Goal: Task Accomplishment & Management: Use online tool/utility

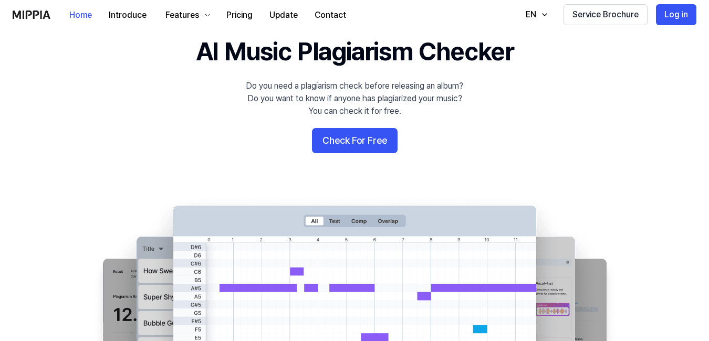
scroll to position [41, 0]
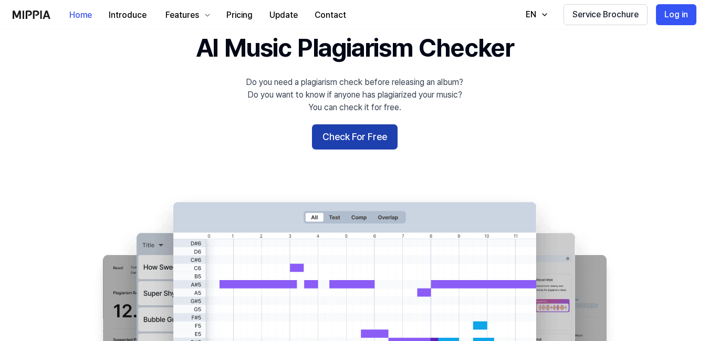
click at [341, 133] on button "Check For Free" at bounding box center [355, 136] width 86 height 25
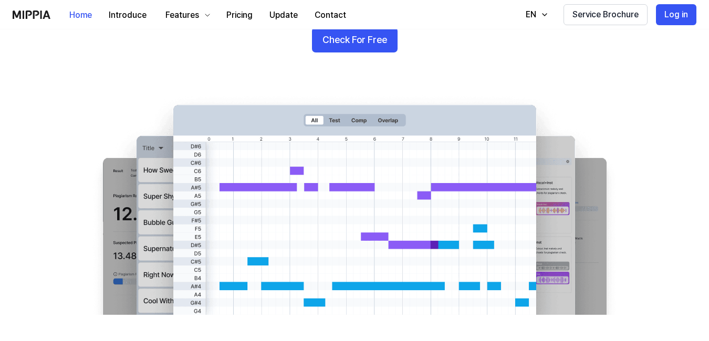
scroll to position [137, 0]
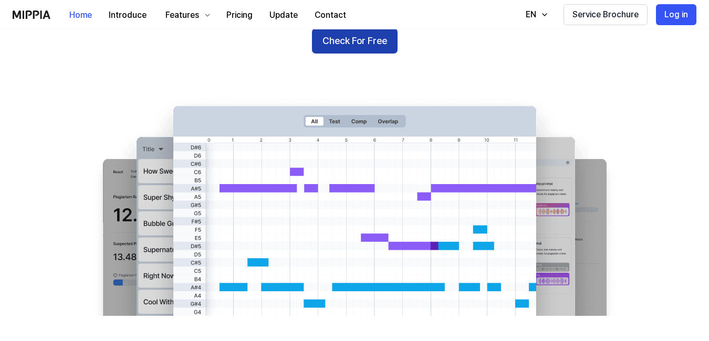
click at [351, 37] on button "Check For Free" at bounding box center [355, 40] width 86 height 25
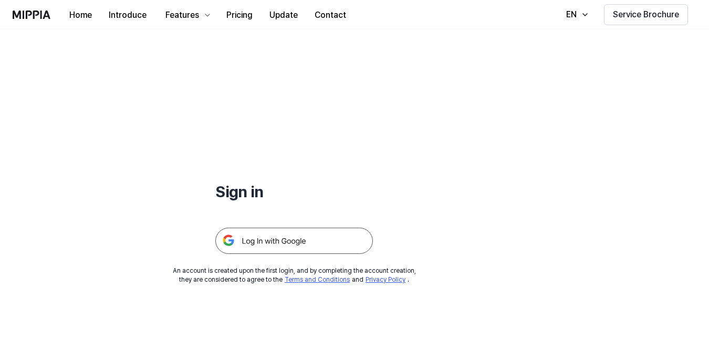
click at [282, 237] on img at bounding box center [294, 241] width 158 height 26
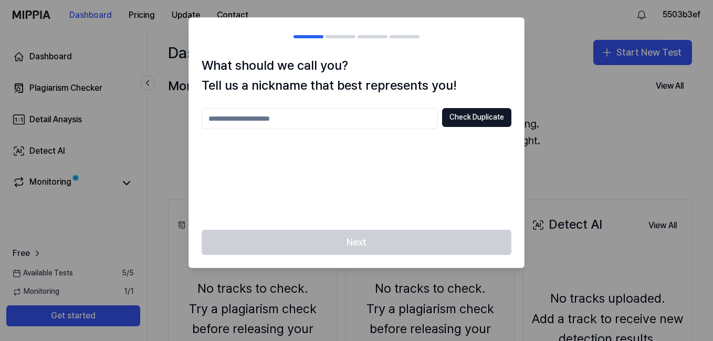
click at [277, 112] on input "text" at bounding box center [320, 118] width 236 height 21
type input "**********"
click at [455, 114] on button "Check Duplicate" at bounding box center [476, 117] width 69 height 19
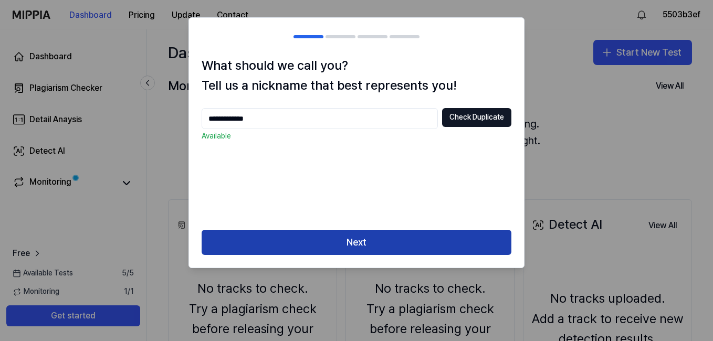
click at [344, 243] on button "Next" at bounding box center [357, 242] width 310 height 25
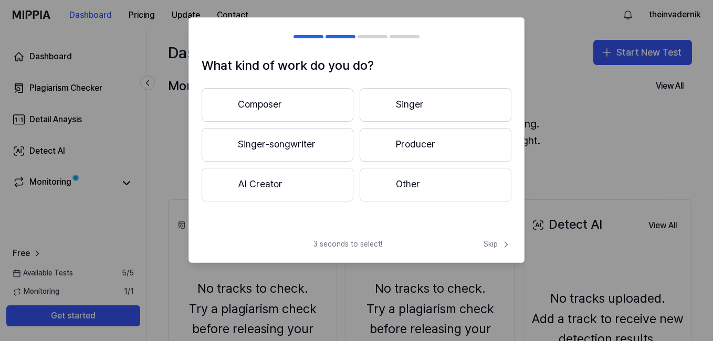
click at [420, 107] on button "Singer" at bounding box center [436, 105] width 152 height 34
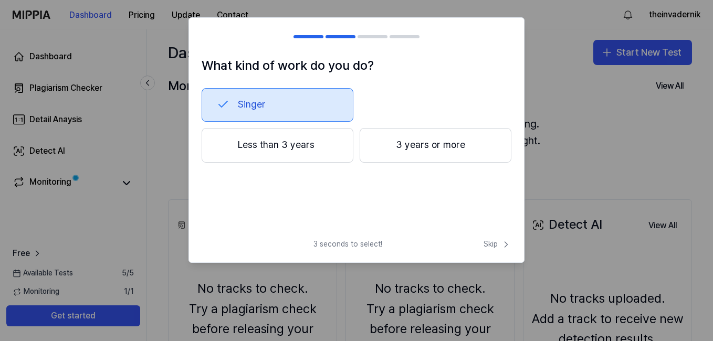
click at [292, 146] on button "Less than 3 years" at bounding box center [278, 145] width 152 height 35
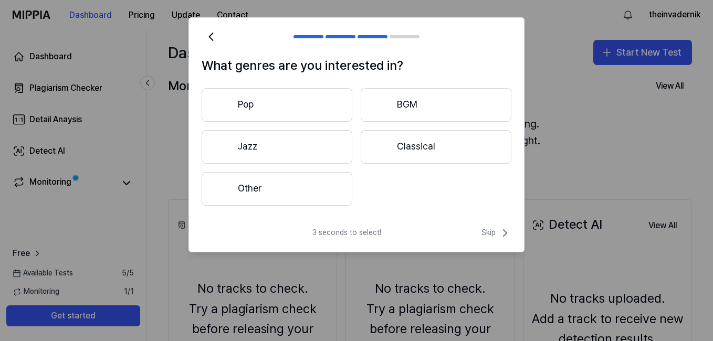
click at [270, 184] on button "Other" at bounding box center [277, 189] width 151 height 34
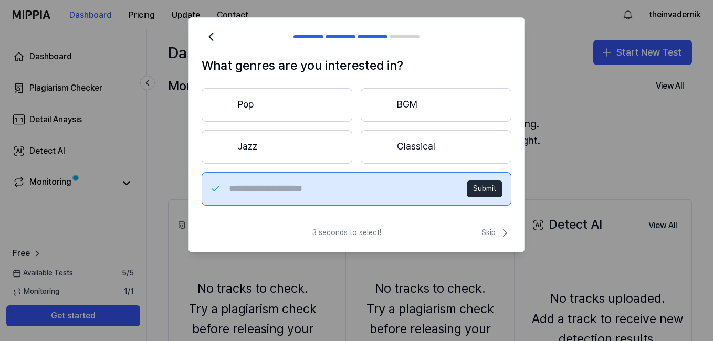
click at [311, 189] on input "text" at bounding box center [341, 189] width 225 height 17
type input "*********"
click at [488, 197] on button "Submit" at bounding box center [485, 189] width 36 height 17
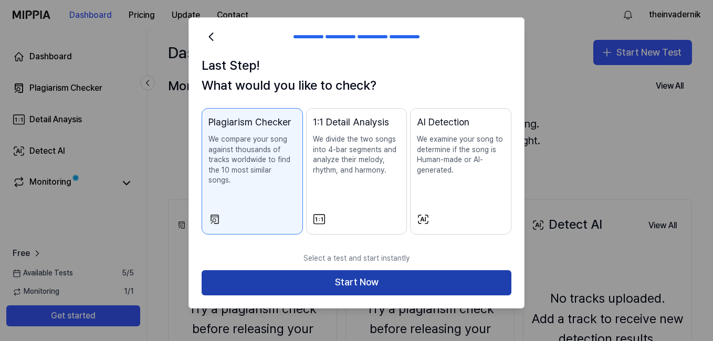
click at [358, 270] on button "Start Now" at bounding box center [357, 282] width 310 height 25
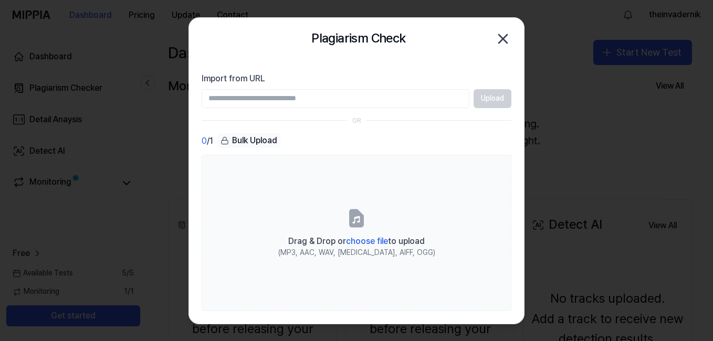
click at [273, 97] on input "Import from URL" at bounding box center [336, 98] width 268 height 19
paste input "**********"
type input "**********"
click at [476, 96] on button "Upload" at bounding box center [493, 98] width 38 height 19
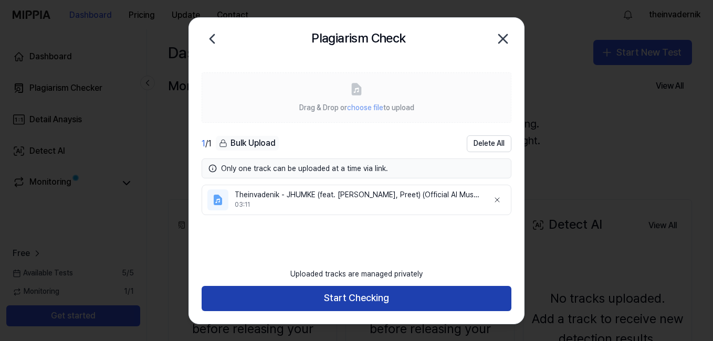
click at [326, 299] on button "Start Checking" at bounding box center [357, 298] width 310 height 25
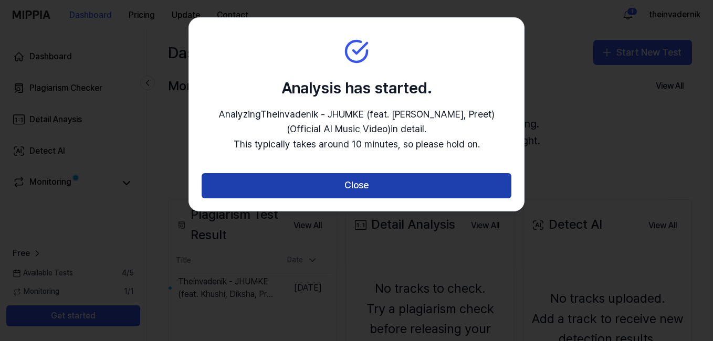
click at [349, 187] on button "Close" at bounding box center [357, 185] width 310 height 25
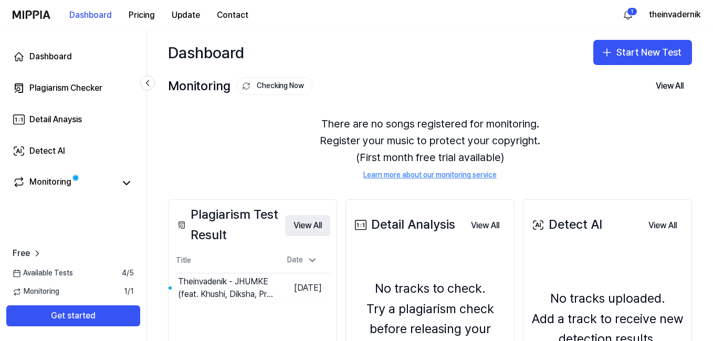
click at [312, 231] on button "View All" at bounding box center [307, 225] width 45 height 21
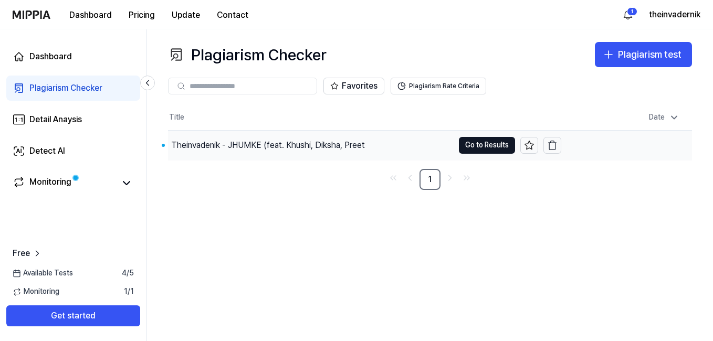
click at [227, 147] on div "Theinvadenik - JHUMKE (feat. Khushi, Diksha, Preet" at bounding box center [268, 145] width 194 height 13
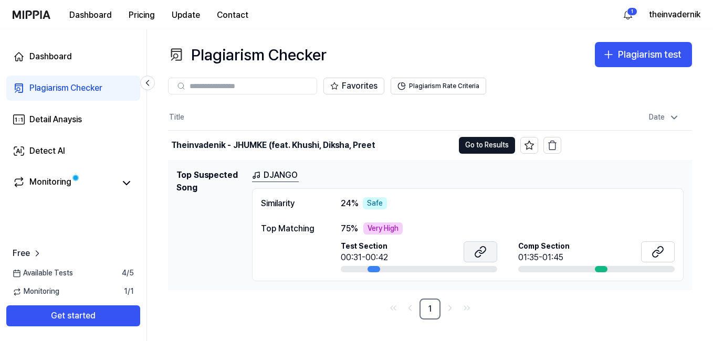
click at [478, 254] on icon at bounding box center [480, 252] width 13 height 13
click at [270, 172] on link "DJANGO" at bounding box center [275, 175] width 47 height 13
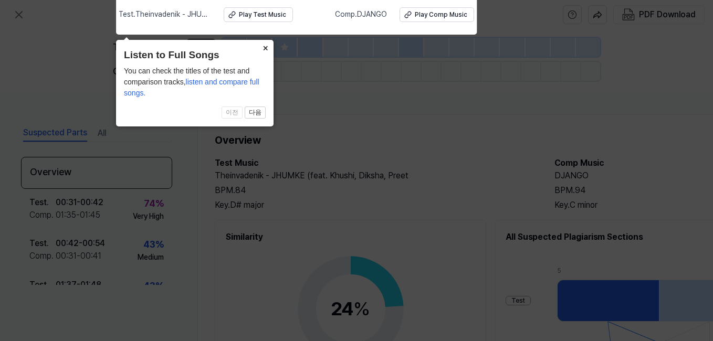
click at [264, 50] on button "×" at bounding box center [265, 47] width 17 height 15
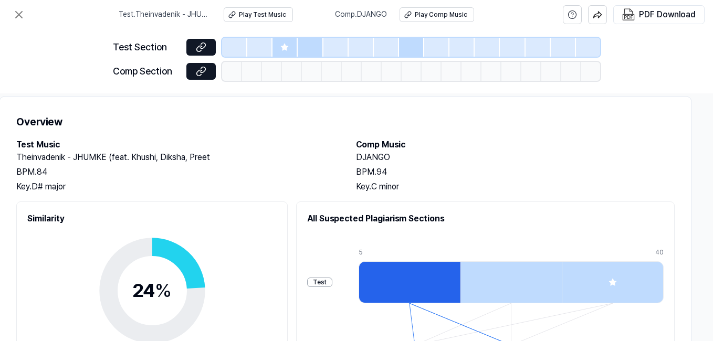
scroll to position [0, 203]
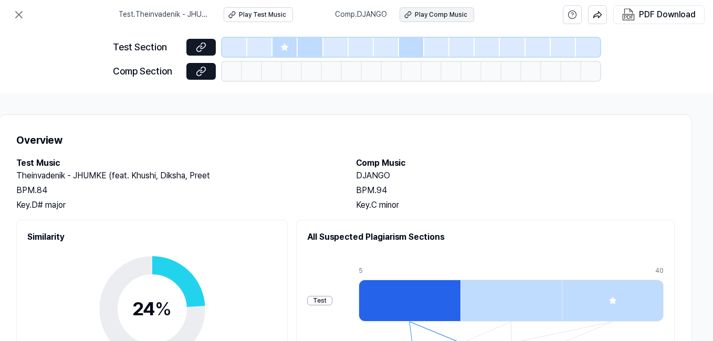
click at [431, 14] on div "Play Comp Music" at bounding box center [441, 15] width 53 height 9
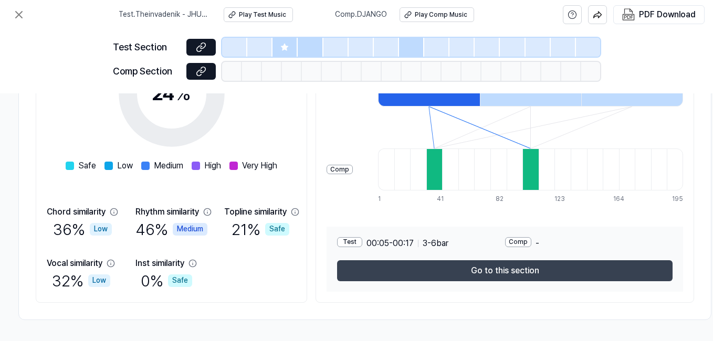
scroll to position [219, 179]
click at [511, 265] on button "Go to this section" at bounding box center [506, 270] width 336 height 21
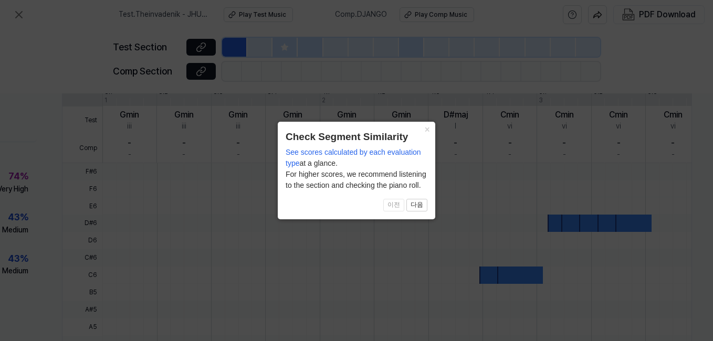
scroll to position [361, 140]
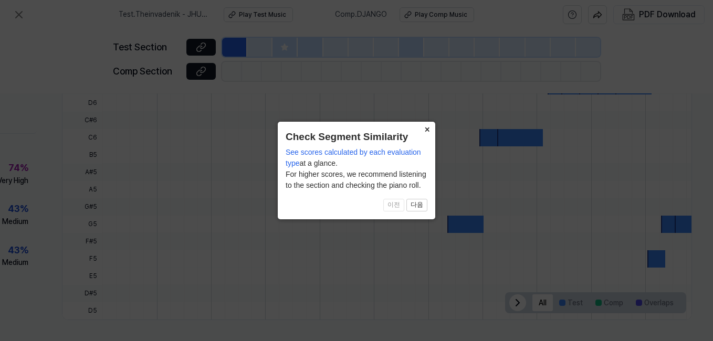
click at [426, 134] on button "×" at bounding box center [426, 129] width 17 height 15
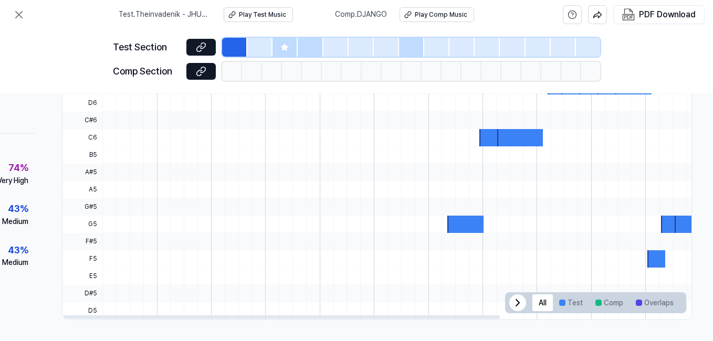
click at [457, 227] on div at bounding box center [465, 224] width 36 height 17
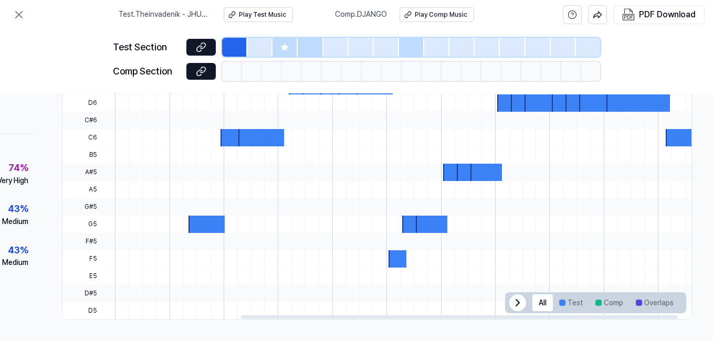
scroll to position [0, 277]
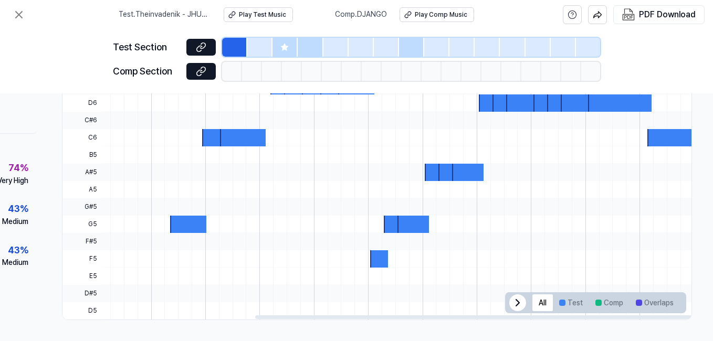
drag, startPoint x: 416, startPoint y: 312, endPoint x: 581, endPoint y: 318, distance: 164.4
click at [581, 318] on div at bounding box center [473, 318] width 437 height 4
click at [164, 75] on div "Comp Section" at bounding box center [146, 71] width 67 height 15
click at [222, 72] on div at bounding box center [232, 71] width 20 height 19
click at [242, 75] on div at bounding box center [232, 71] width 20 height 19
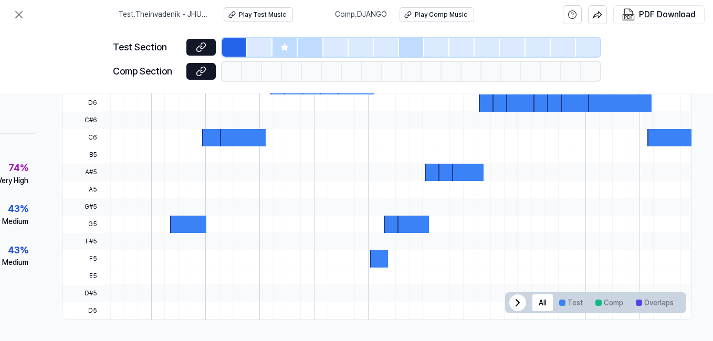
click at [250, 36] on div "Test Section Comp Section" at bounding box center [356, 61] width 487 height 64
drag, startPoint x: 243, startPoint y: 49, endPoint x: 301, endPoint y: 49, distance: 58.3
click at [301, 49] on div at bounding box center [411, 47] width 378 height 19
click at [272, 86] on div "Test Section Comp Section" at bounding box center [356, 61] width 487 height 64
click at [203, 80] on link at bounding box center [200, 71] width 29 height 17
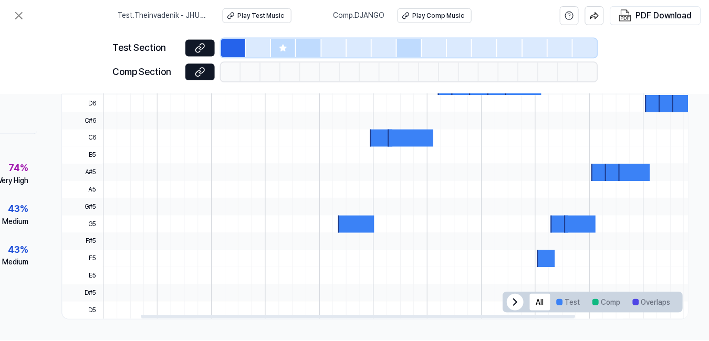
scroll to position [0, 103]
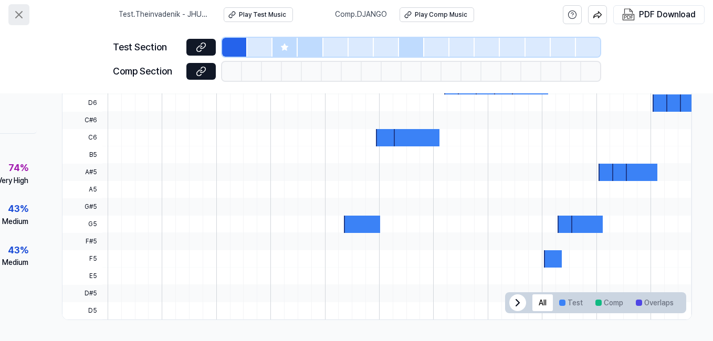
click at [16, 11] on icon at bounding box center [19, 14] width 13 height 13
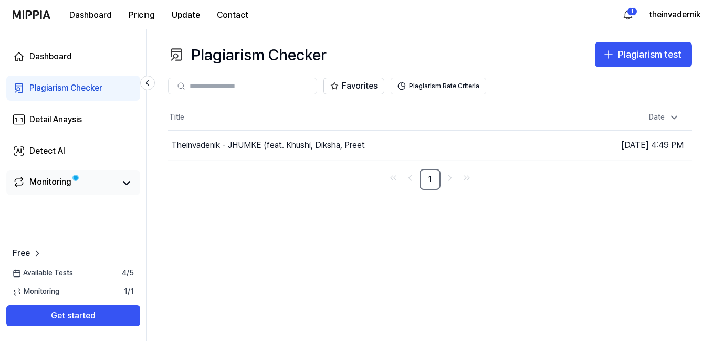
click at [79, 181] on span at bounding box center [75, 177] width 7 height 7
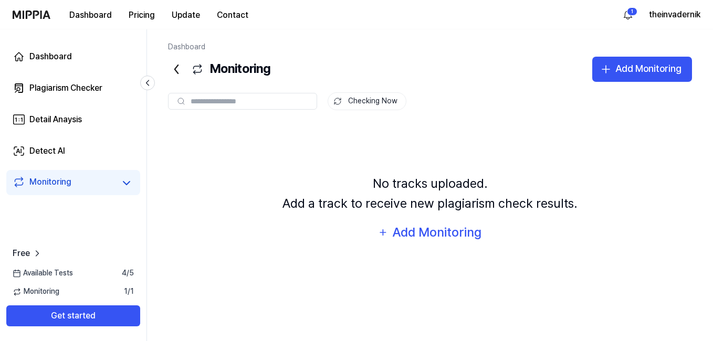
click at [93, 276] on div "Available Tests 4 / 5" at bounding box center [73, 273] width 146 height 11
click at [89, 290] on div "Monitoring 1 / 1" at bounding box center [73, 292] width 146 height 11
click at [37, 294] on span "Monitoring" at bounding box center [36, 292] width 47 height 11
click at [124, 296] on span "1 / 1" at bounding box center [129, 292] width 10 height 11
click at [27, 250] on span "Free" at bounding box center [21, 253] width 17 height 13
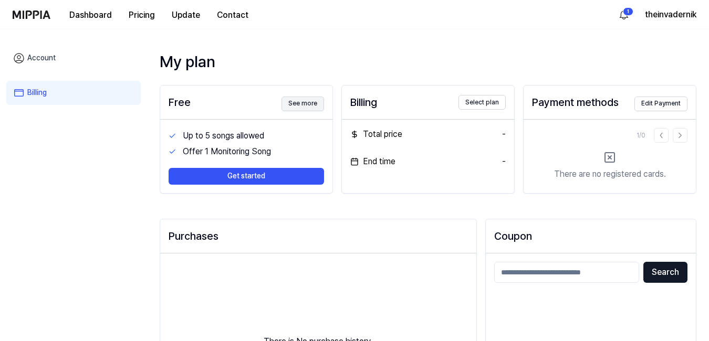
click at [289, 102] on button "See more" at bounding box center [302, 104] width 43 height 15
